Goal: Check status

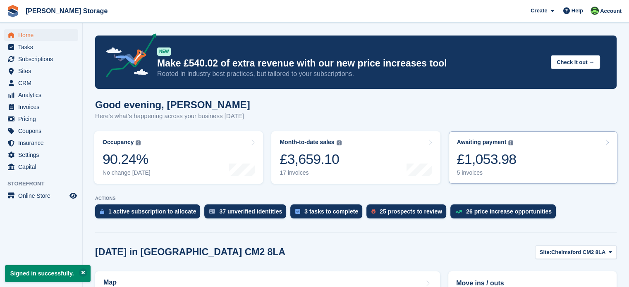
click at [490, 163] on div "£1,053.98" at bounding box center [487, 159] width 60 height 17
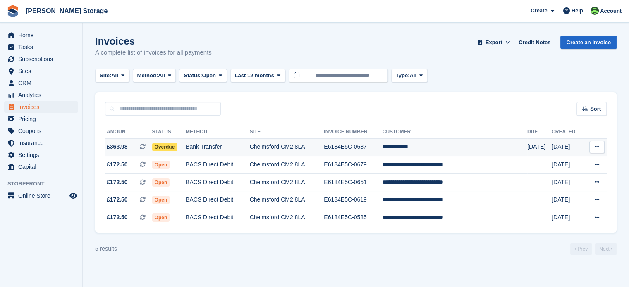
click at [229, 146] on td "Bank Transfer" at bounding box center [218, 148] width 64 height 18
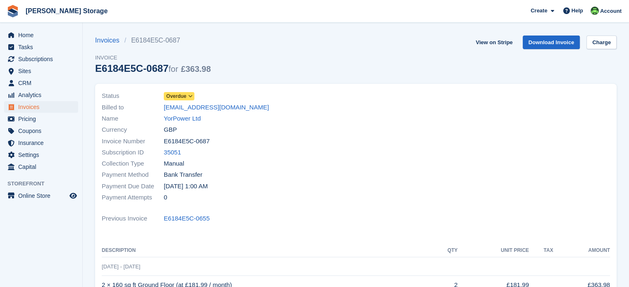
click at [190, 96] on icon at bounding box center [190, 96] width 5 height 5
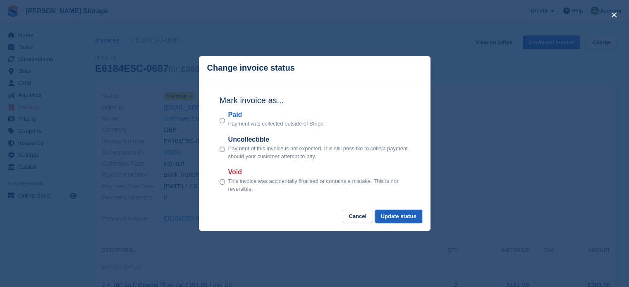
click at [403, 217] on button "Update status" at bounding box center [398, 217] width 47 height 14
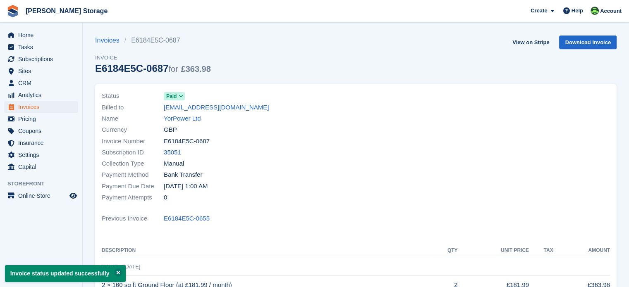
click at [29, 33] on span "Home" at bounding box center [43, 35] width 50 height 12
